Goal: Information Seeking & Learning: Learn about a topic

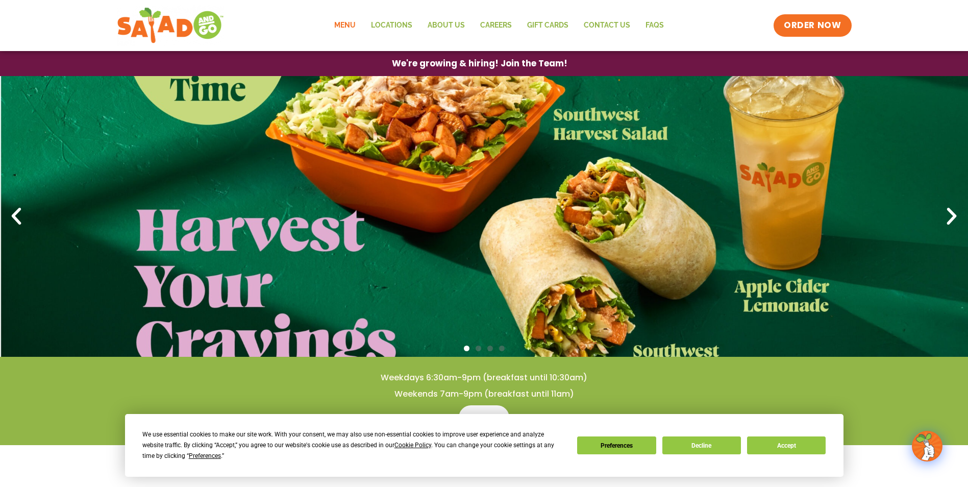
click at [349, 25] on link "Menu" at bounding box center [345, 25] width 37 height 23
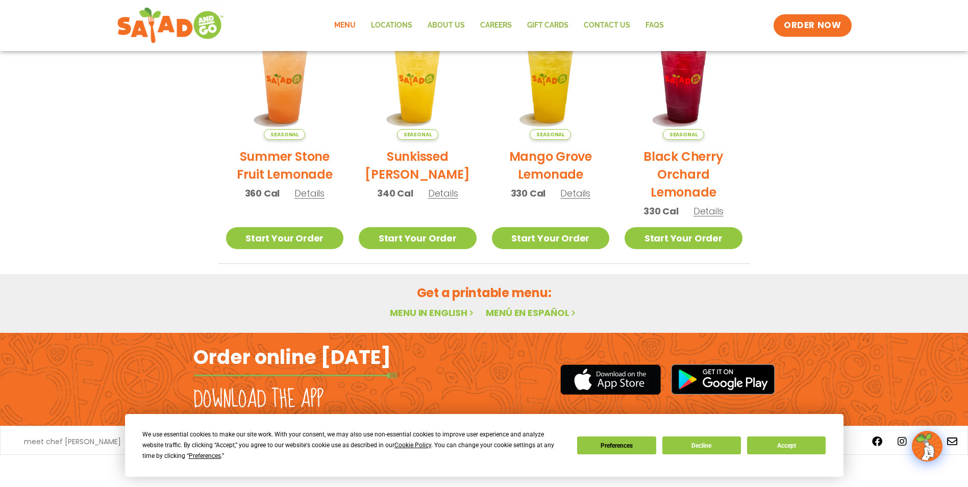
scroll to position [525, 0]
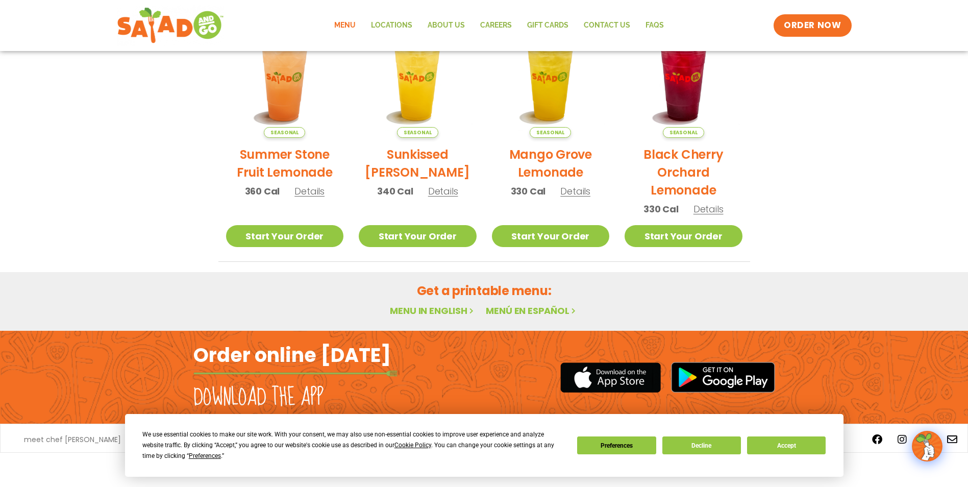
click at [402, 307] on link "Menu in English" at bounding box center [433, 310] width 86 height 13
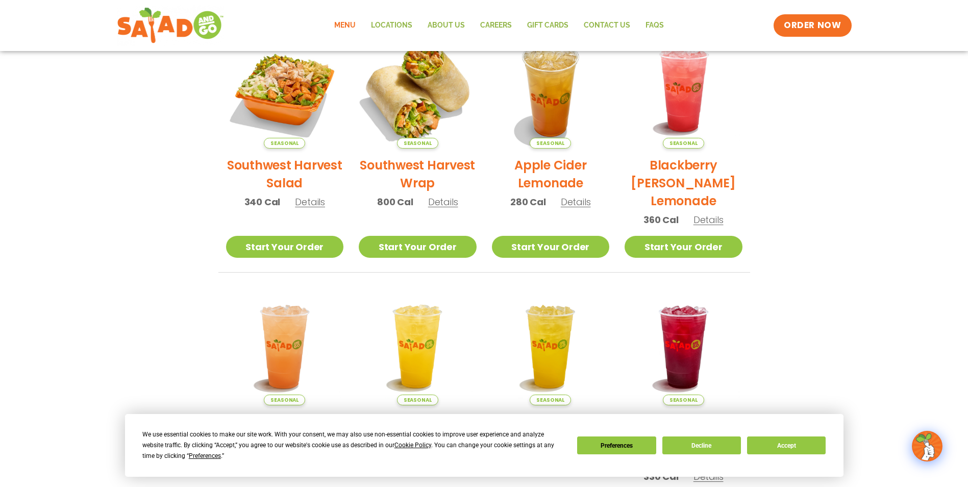
scroll to position [270, 0]
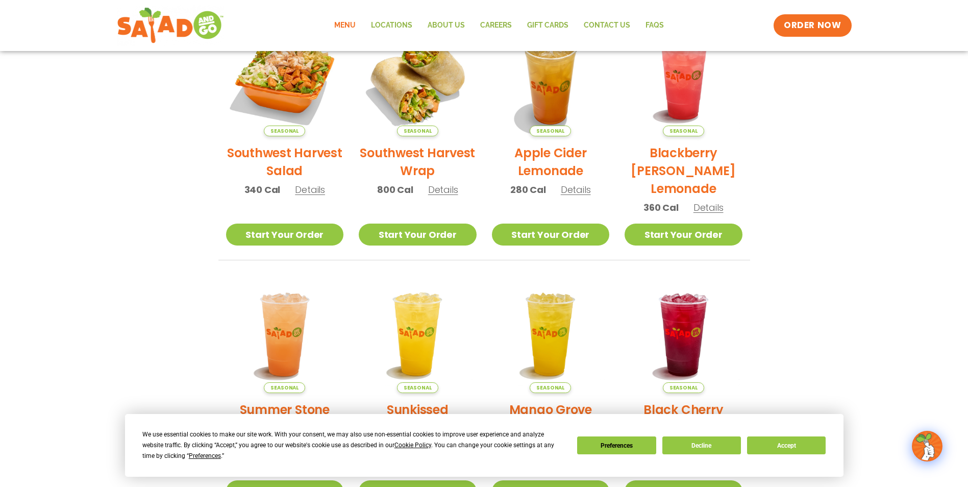
click at [306, 191] on span "Details" at bounding box center [310, 189] width 30 height 13
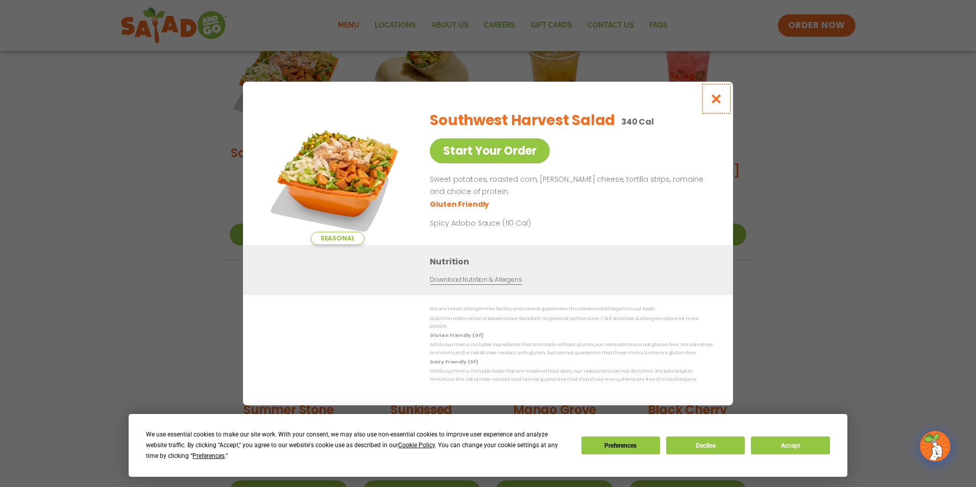
click at [714, 103] on icon "Close modal" at bounding box center [716, 98] width 13 height 11
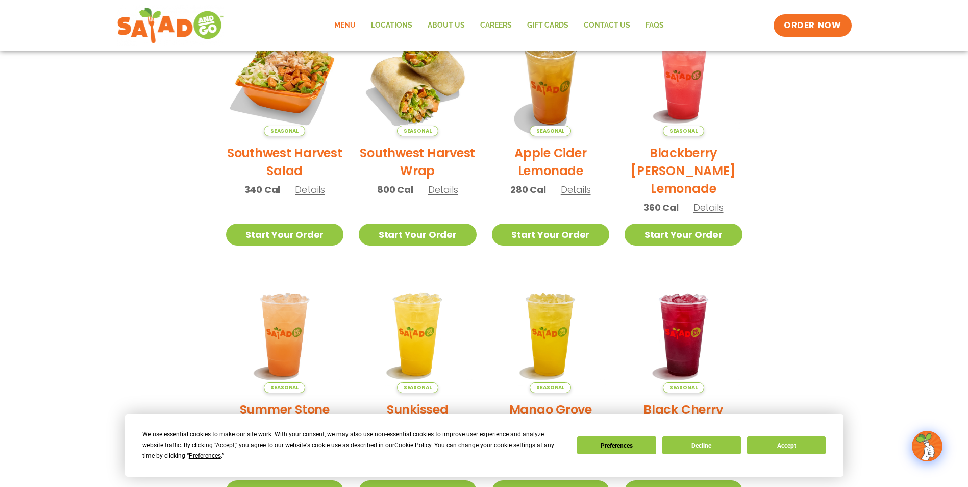
click at [350, 24] on link "Menu" at bounding box center [345, 25] width 37 height 23
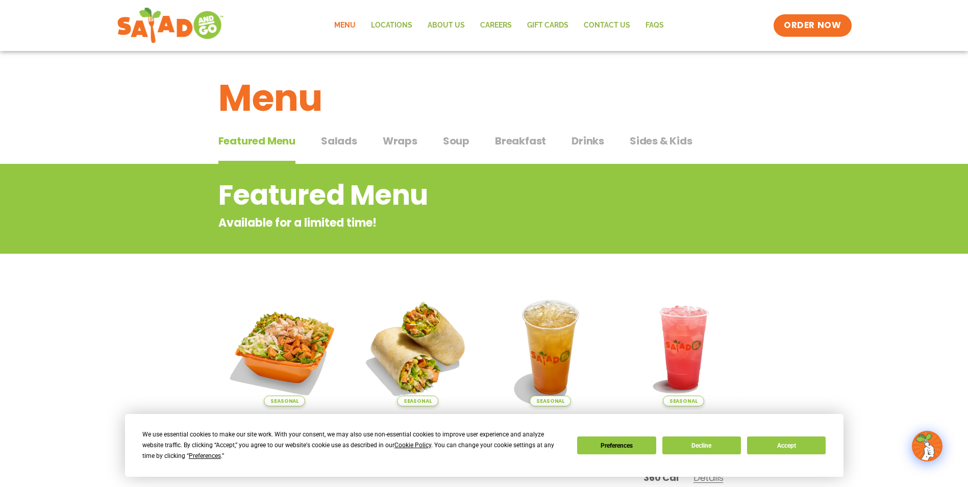
click at [349, 139] on span "Salads" at bounding box center [339, 140] width 36 height 15
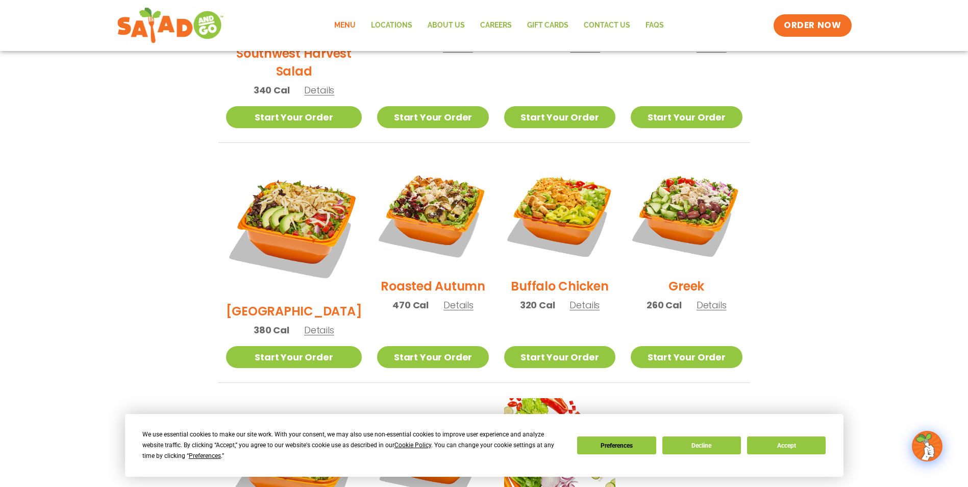
scroll to position [408, 0]
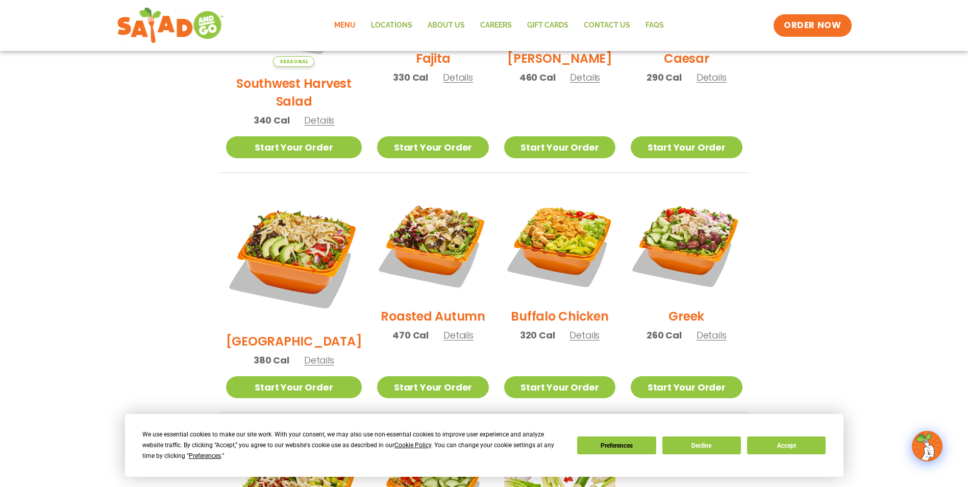
click at [451, 329] on span "Details" at bounding box center [458, 335] width 30 height 13
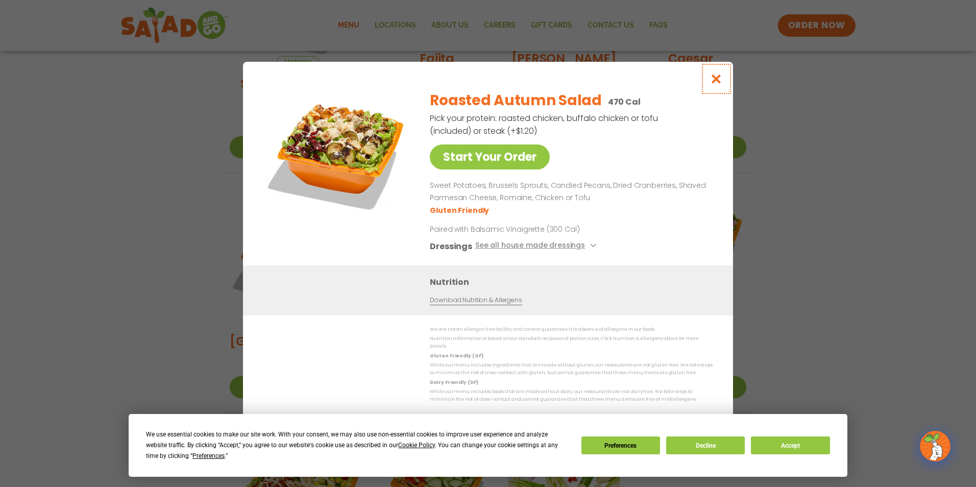
click at [714, 81] on icon "Close modal" at bounding box center [716, 78] width 13 height 11
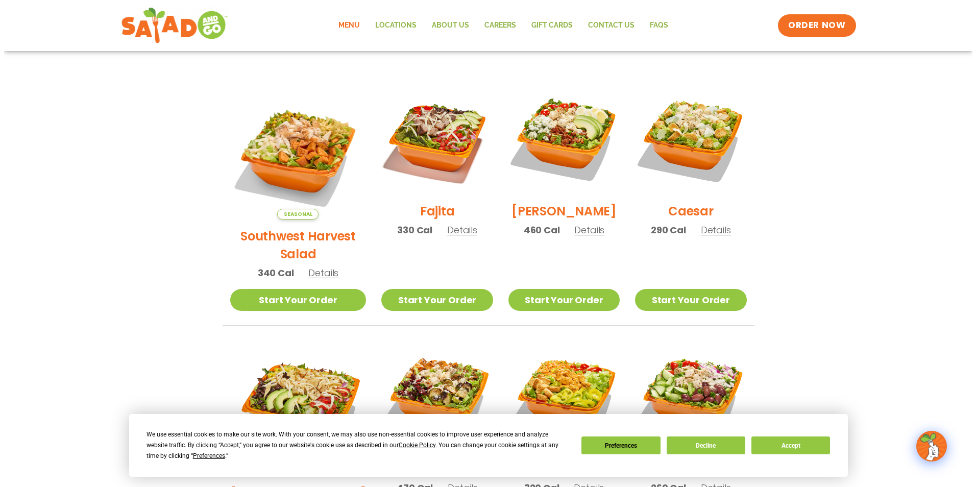
scroll to position [255, 0]
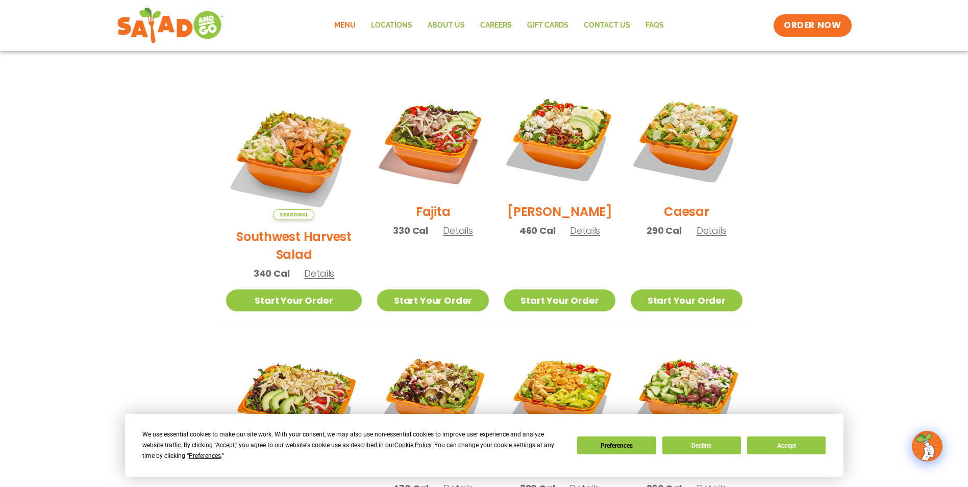
click at [573, 237] on span "Details" at bounding box center [585, 230] width 30 height 13
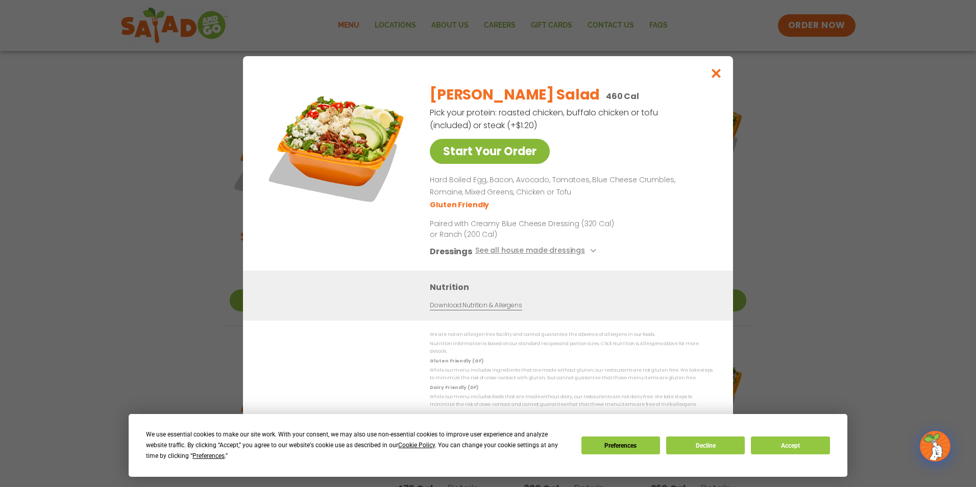
click at [479, 154] on link "Start Your Order" at bounding box center [490, 151] width 120 height 25
